Goal: Task Accomplishment & Management: Manage account settings

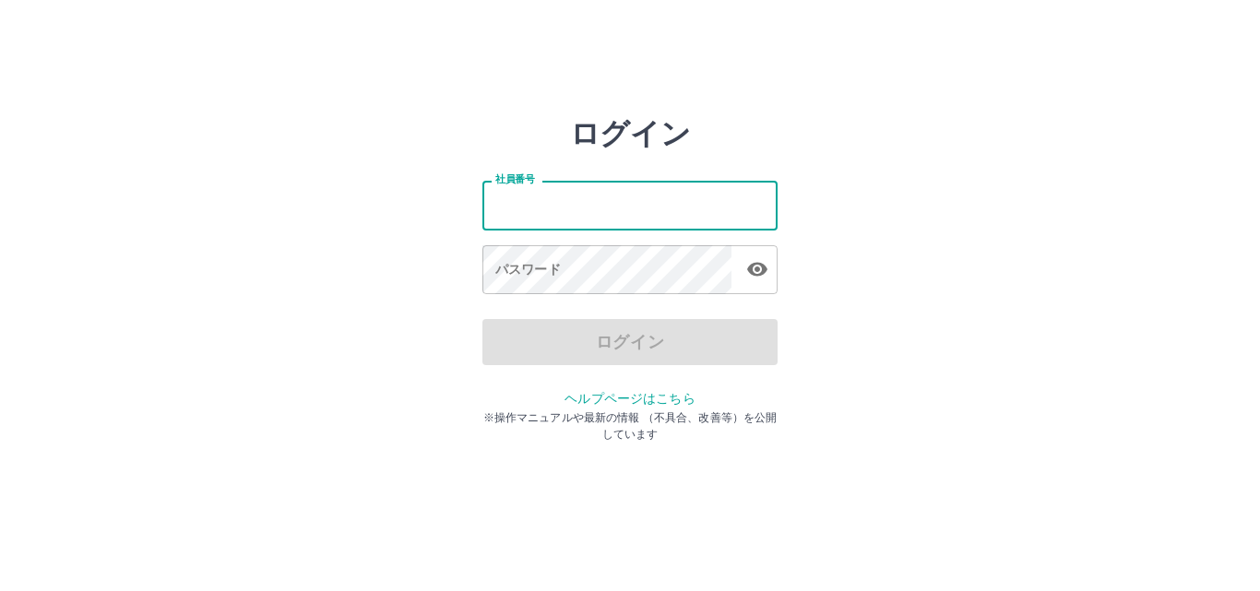
click at [599, 215] on input "社員番号" at bounding box center [629, 205] width 295 height 49
type input "*******"
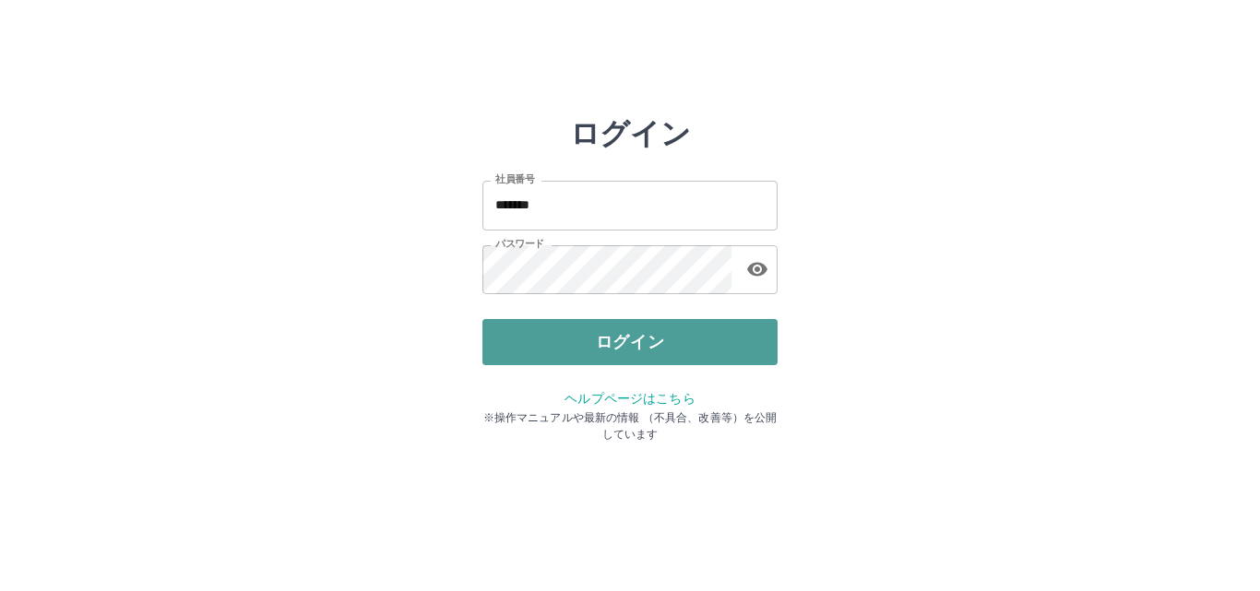
click at [663, 345] on button "ログイン" at bounding box center [629, 342] width 295 height 46
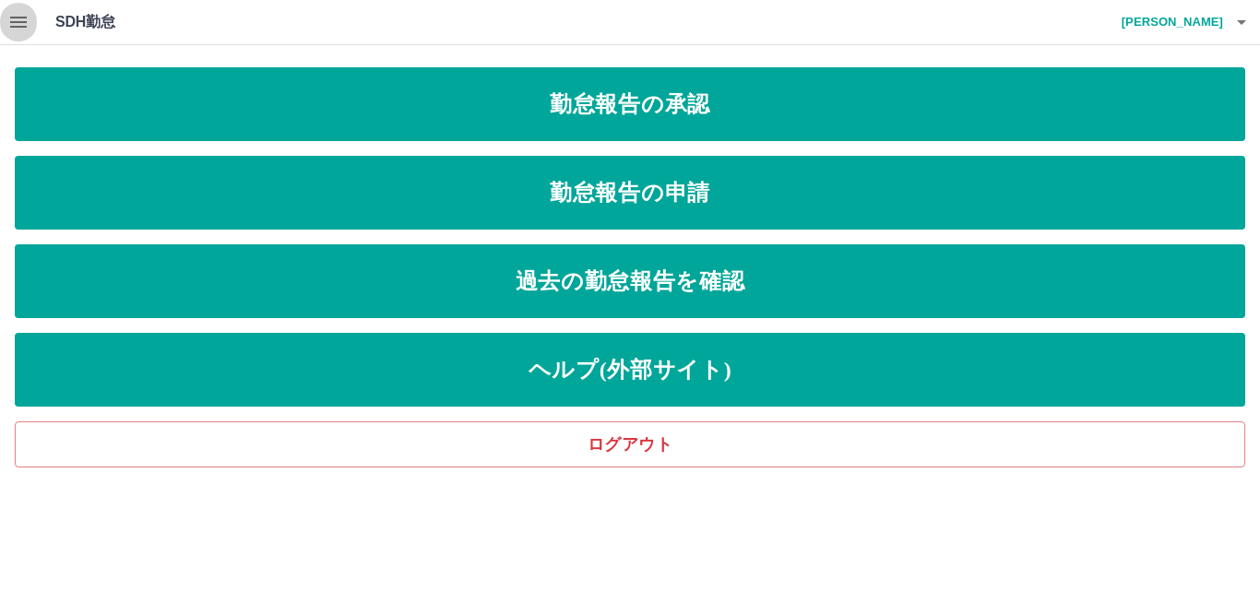
click at [22, 17] on icon "button" at bounding box center [18, 22] width 17 height 11
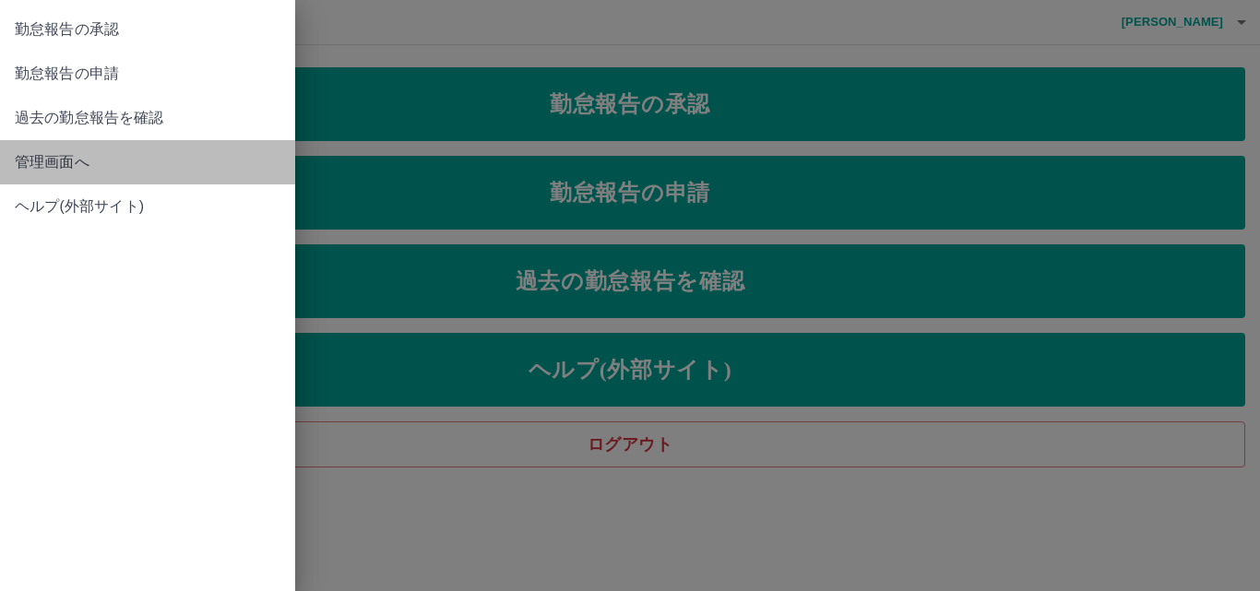
click at [136, 164] on span "管理画面へ" at bounding box center [148, 162] width 266 height 22
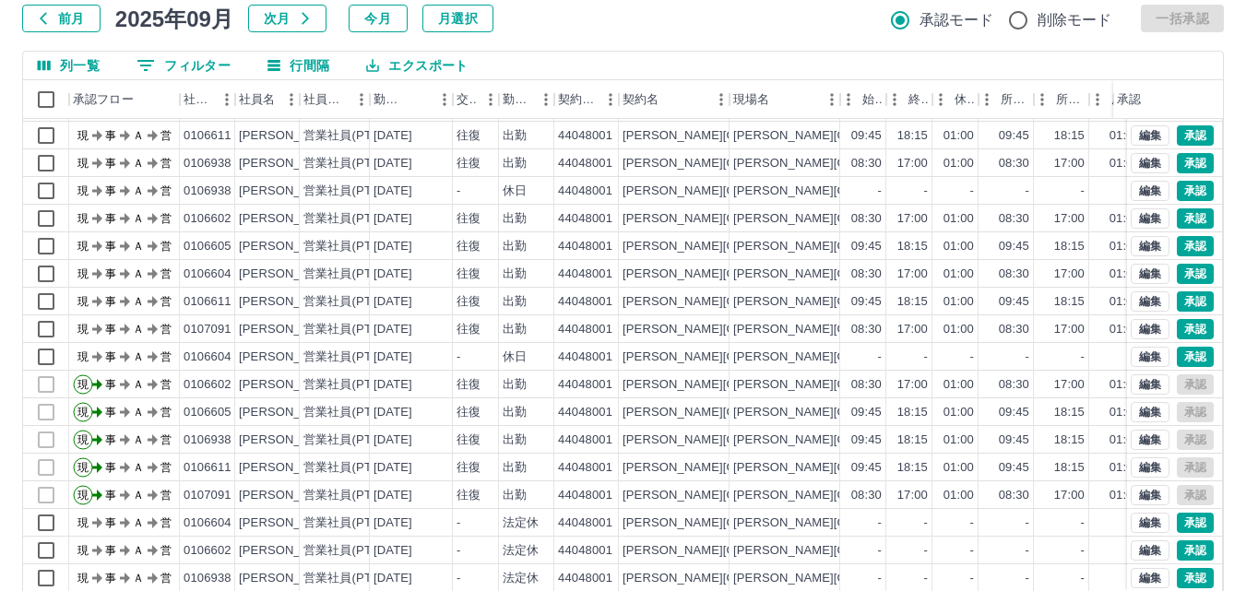
scroll to position [188, 0]
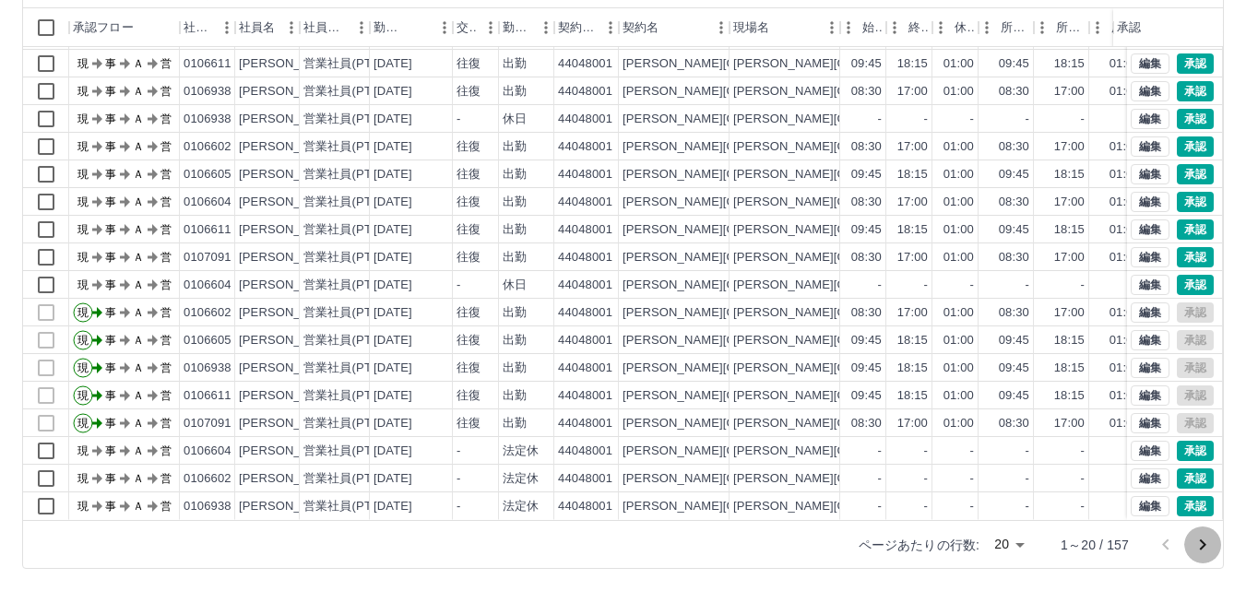
click at [1200, 540] on icon "次のページへ" at bounding box center [1203, 545] width 22 height 22
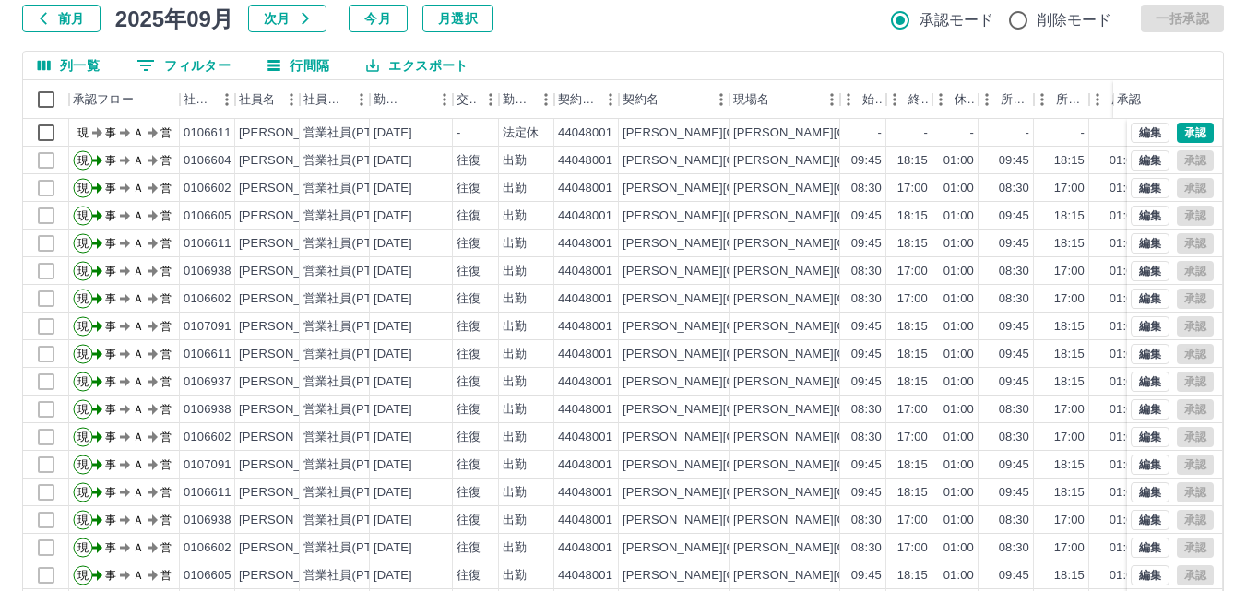
scroll to position [4, 0]
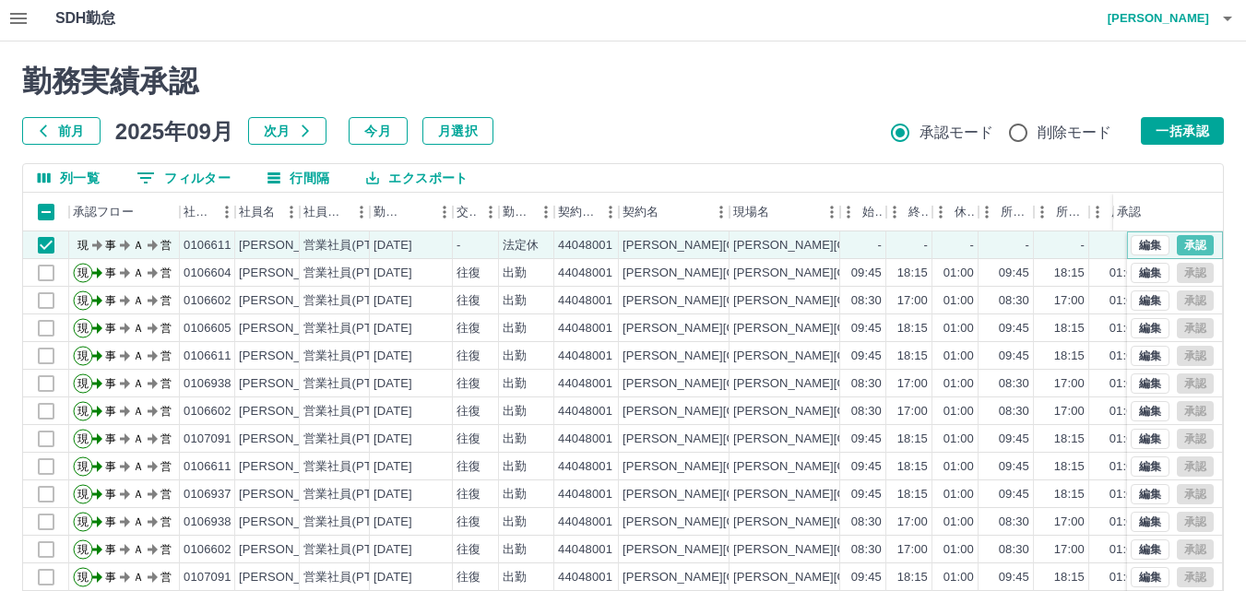
drag, startPoint x: 1183, startPoint y: 247, endPoint x: 654, endPoint y: 210, distance: 530.7
click at [1181, 248] on button "承認" at bounding box center [1195, 245] width 37 height 20
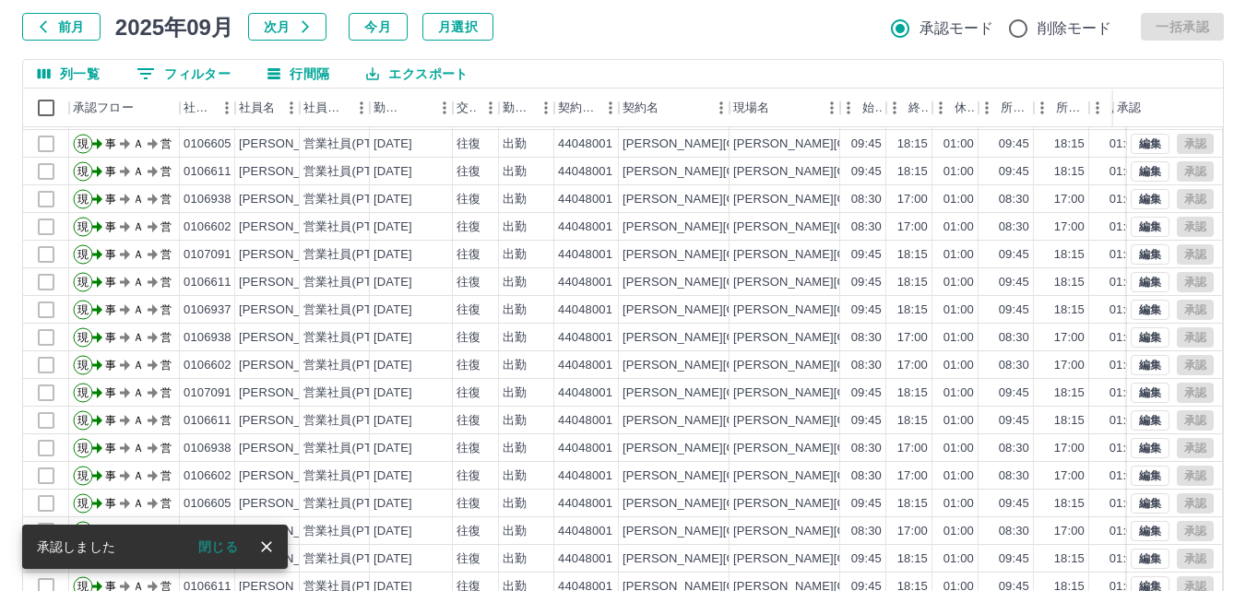
scroll to position [188, 0]
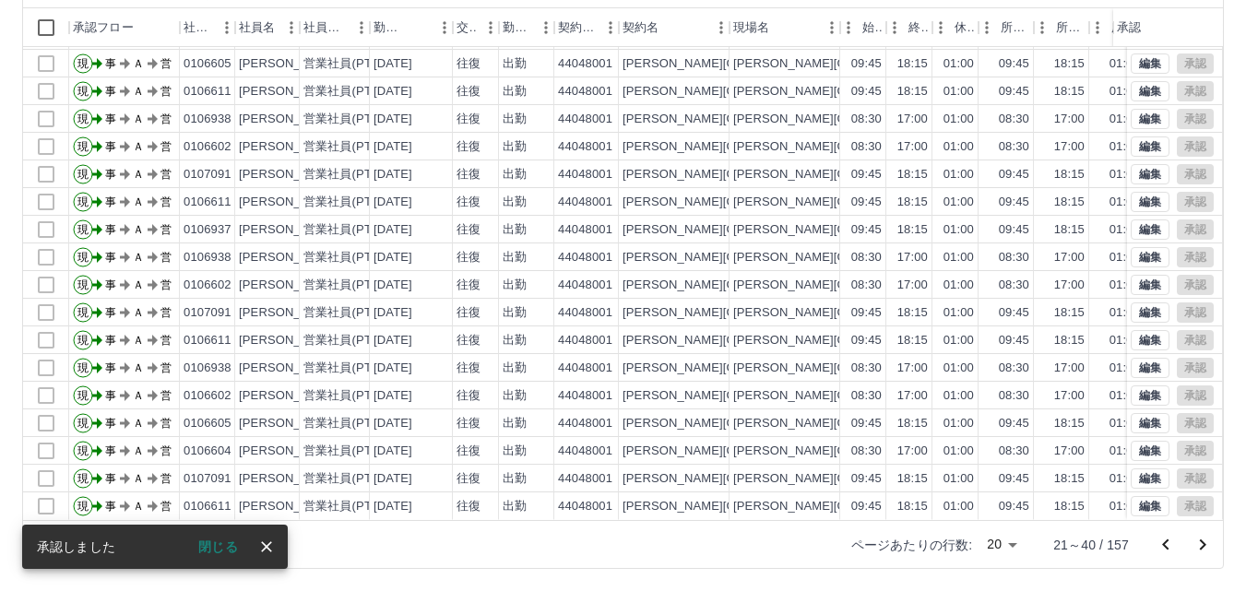
click at [1169, 545] on icon "前のページへ" at bounding box center [1166, 545] width 22 height 22
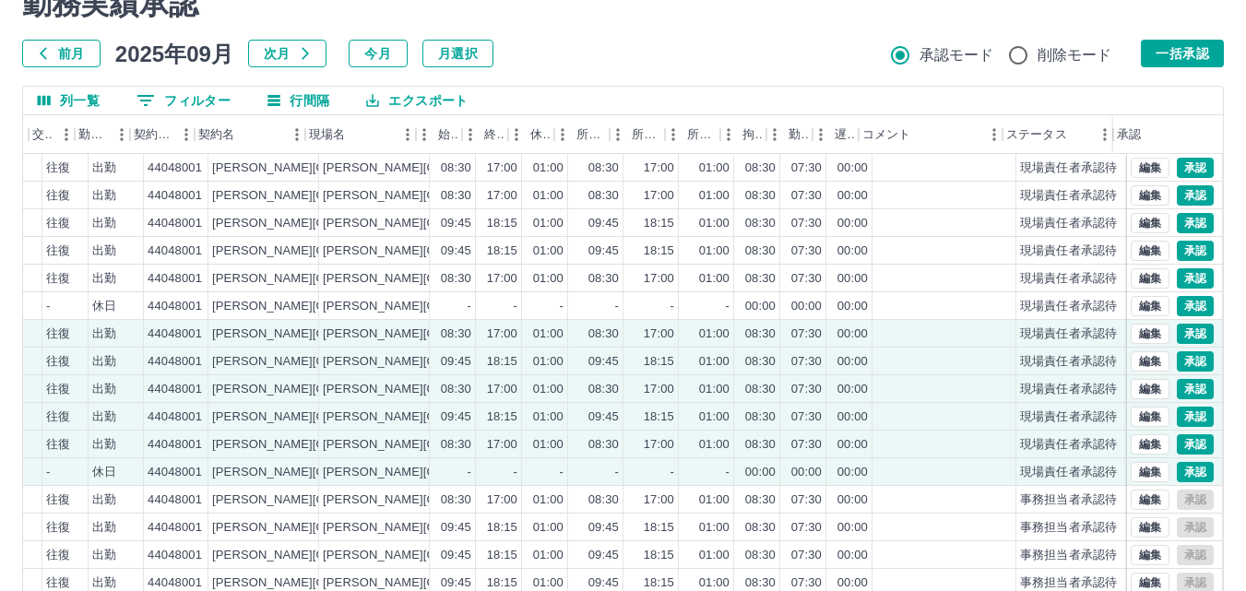
scroll to position [69, 0]
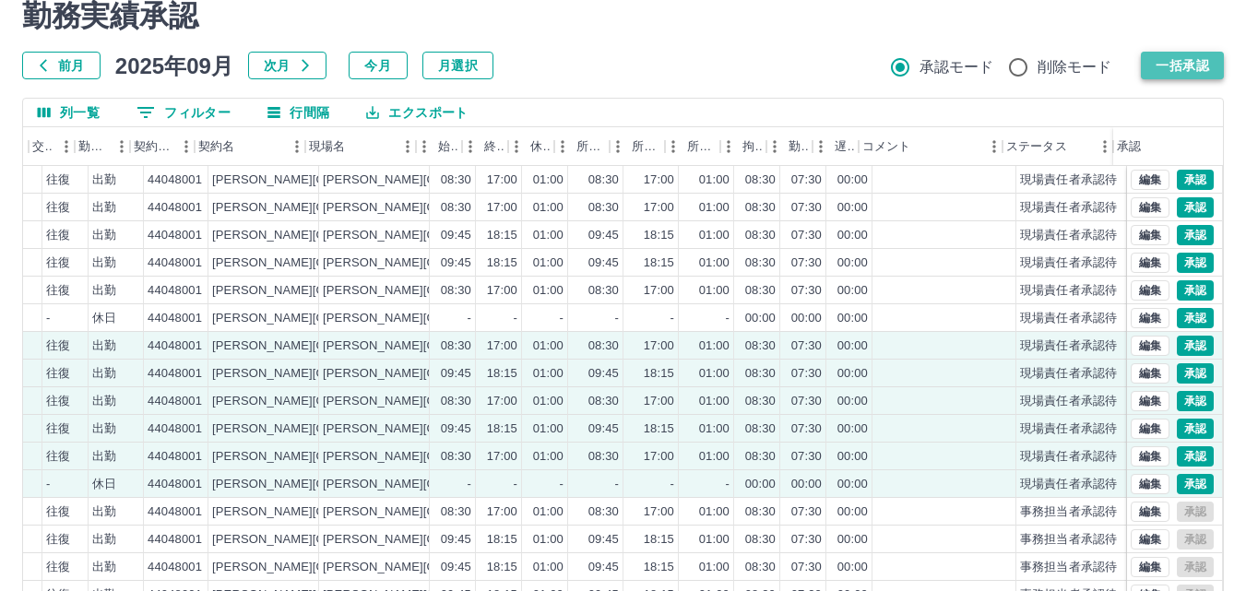
click at [1182, 68] on button "一括承認" at bounding box center [1182, 66] width 83 height 28
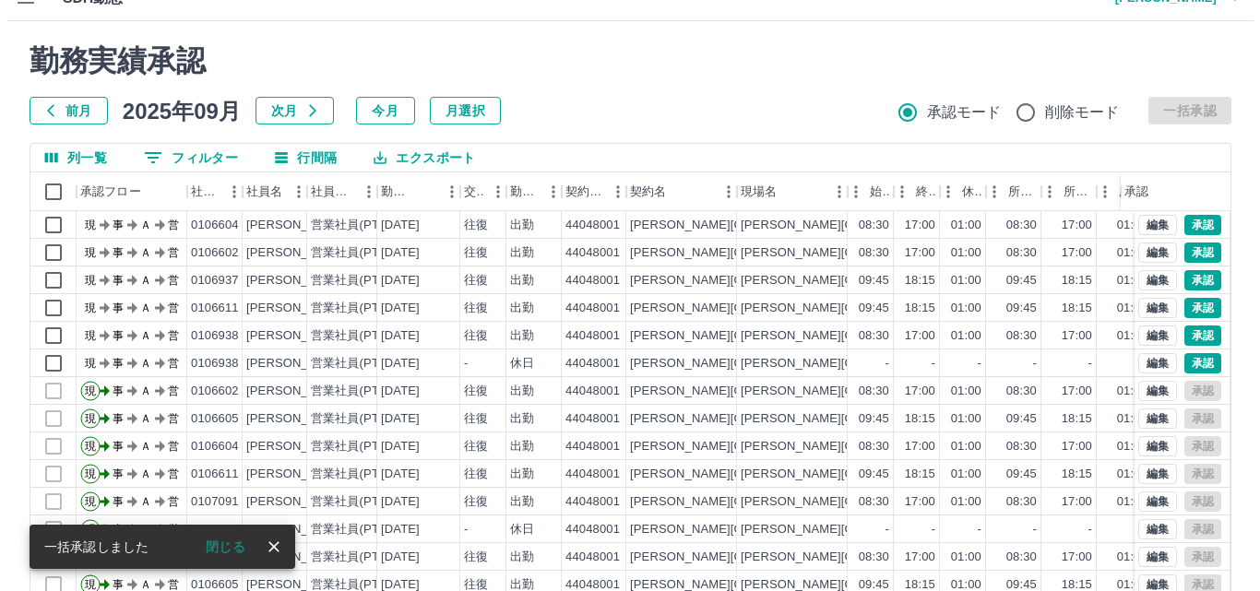
scroll to position [0, 0]
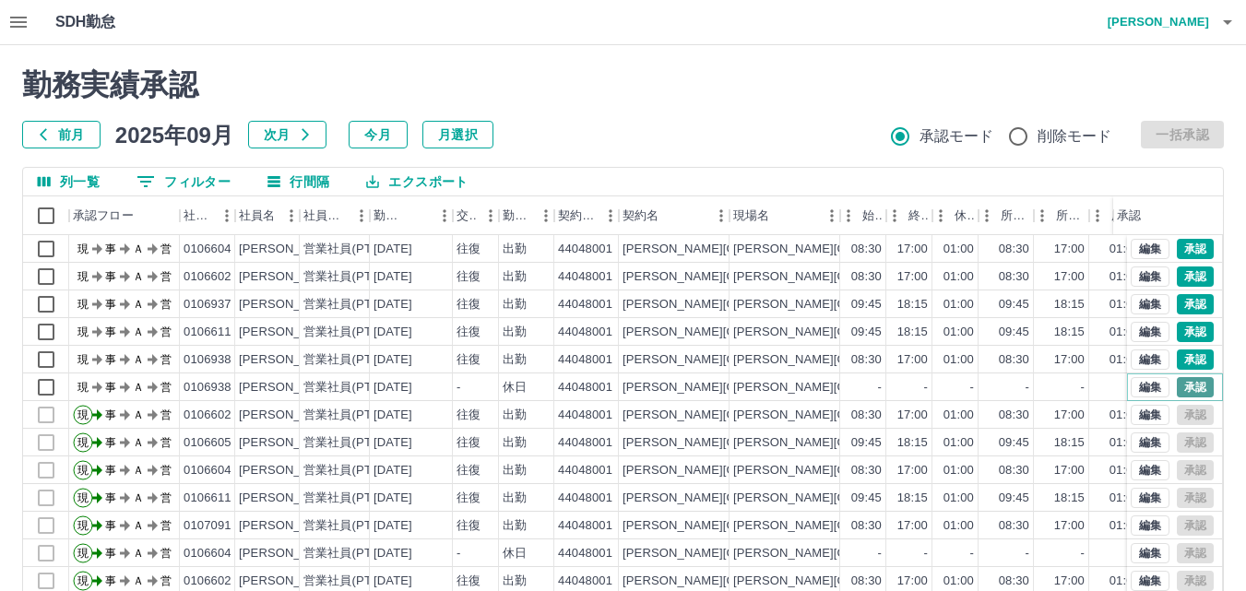
click at [1180, 384] on button "承認" at bounding box center [1195, 387] width 37 height 20
click at [1205, 27] on h4 "[PERSON_NAME]" at bounding box center [1153, 22] width 111 height 44
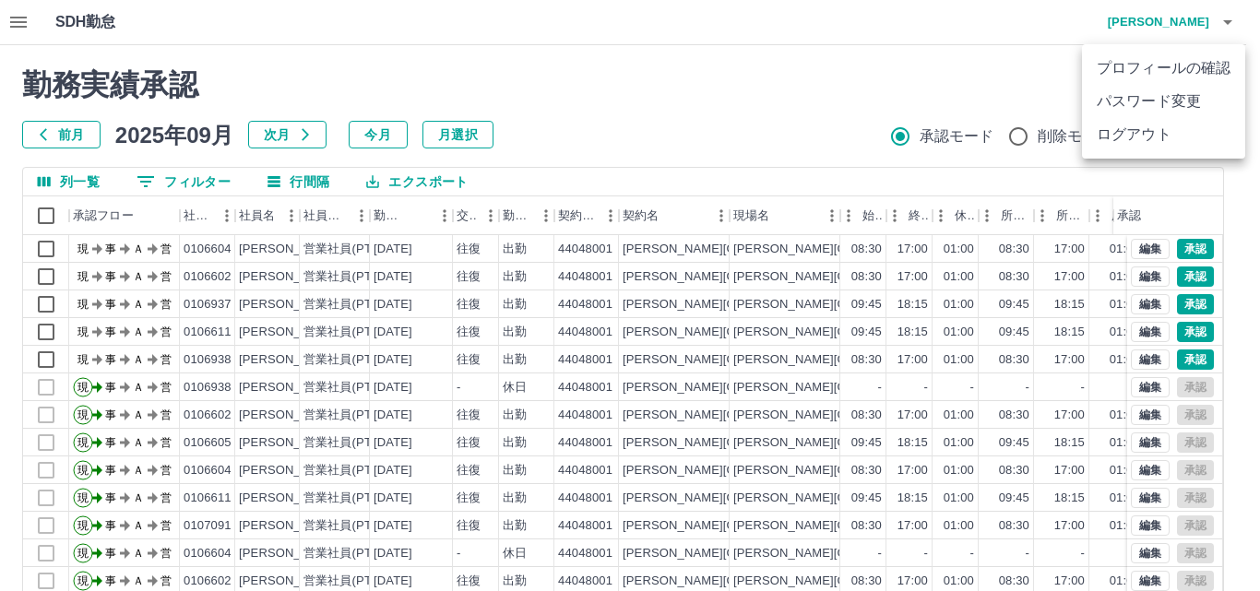
click at [1171, 133] on li "ログアウト" at bounding box center [1163, 134] width 163 height 33
